Goal: Task Accomplishment & Management: Complete application form

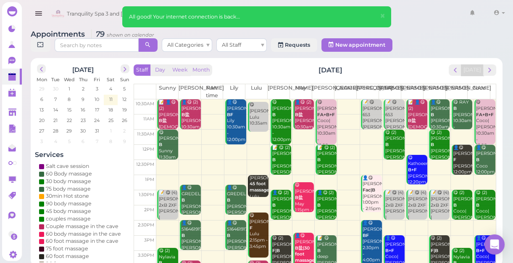
scroll to position [8, 0]
click at [489, 71] on span "next" at bounding box center [490, 70] width 8 height 8
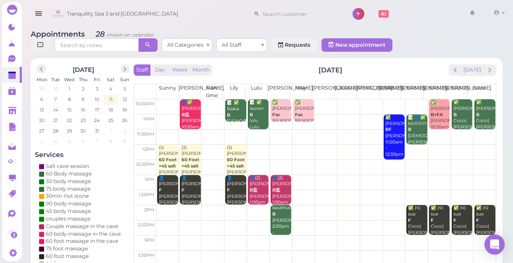
click at [168, 100] on td at bounding box center [325, 106] width 339 height 15
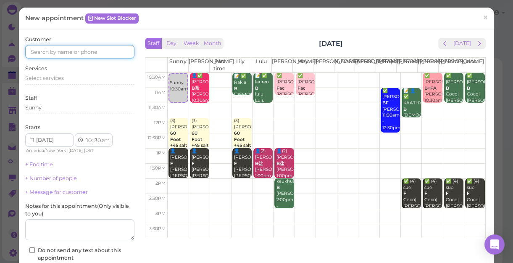
click at [103, 52] on input at bounding box center [79, 51] width 109 height 13
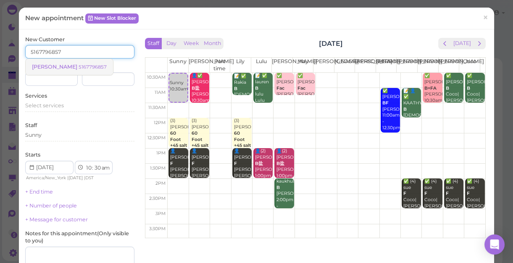
type input "5167796857"
click at [79, 65] on small "5167796857" at bounding box center [93, 67] width 28 height 6
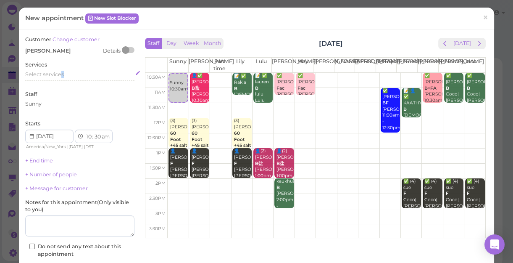
click at [62, 74] on span "Select services" at bounding box center [44, 74] width 39 height 6
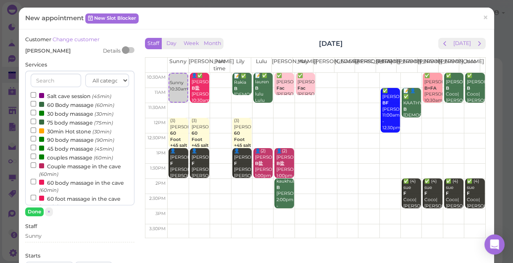
click at [58, 100] on label "60 Body massage (60min)" at bounding box center [73, 104] width 84 height 9
click at [36, 101] on input "60 Body massage (60min)" at bounding box center [33, 103] width 5 height 5
click at [38, 211] on button "Done" at bounding box center [34, 211] width 18 height 9
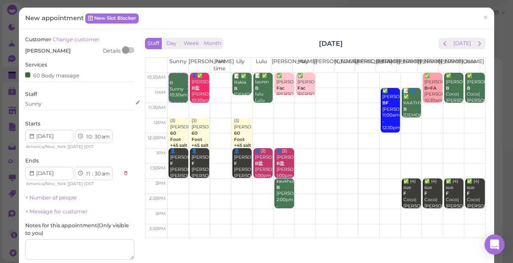
click at [56, 103] on div "Sunny" at bounding box center [79, 104] width 109 height 8
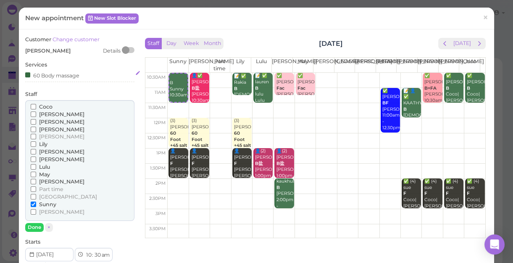
click at [90, 75] on div "60 Body massage" at bounding box center [79, 75] width 109 height 9
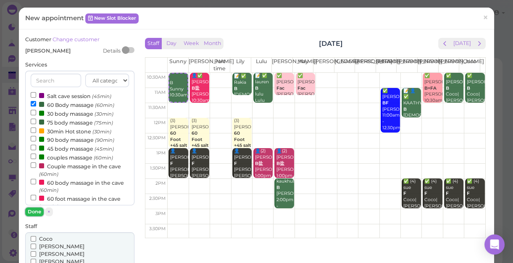
click at [34, 210] on button "Done" at bounding box center [34, 211] width 18 height 9
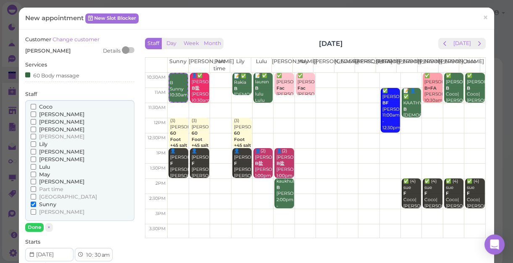
click at [46, 131] on span "[PERSON_NAME]" at bounding box center [61, 129] width 45 height 6
click at [36, 131] on input "[PERSON_NAME]" at bounding box center [33, 128] width 5 height 5
click at [34, 227] on button "Done" at bounding box center [34, 227] width 18 height 9
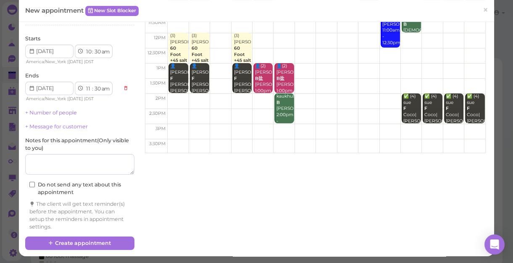
scroll to position [85, 0]
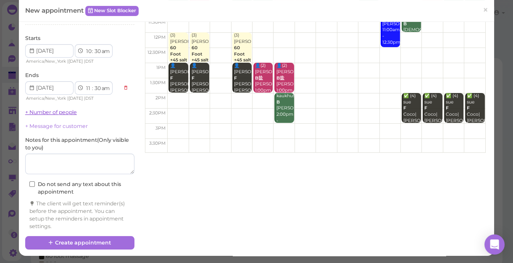
click at [55, 113] on link "+ Number of people" at bounding box center [51, 112] width 52 height 6
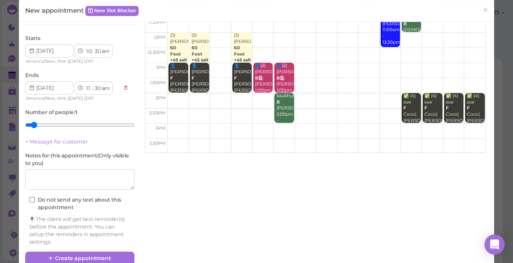
type input "2"
click at [42, 123] on input "range" at bounding box center [79, 124] width 109 height 13
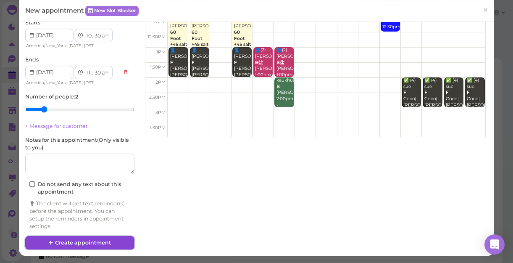
click at [79, 242] on button "Create appointment" at bounding box center [79, 242] width 109 height 13
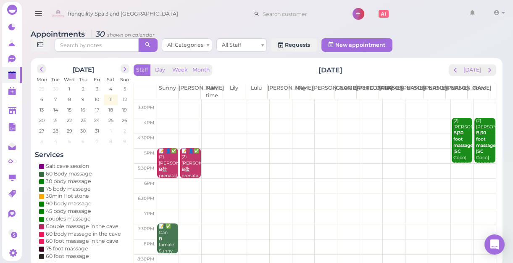
scroll to position [152, 0]
